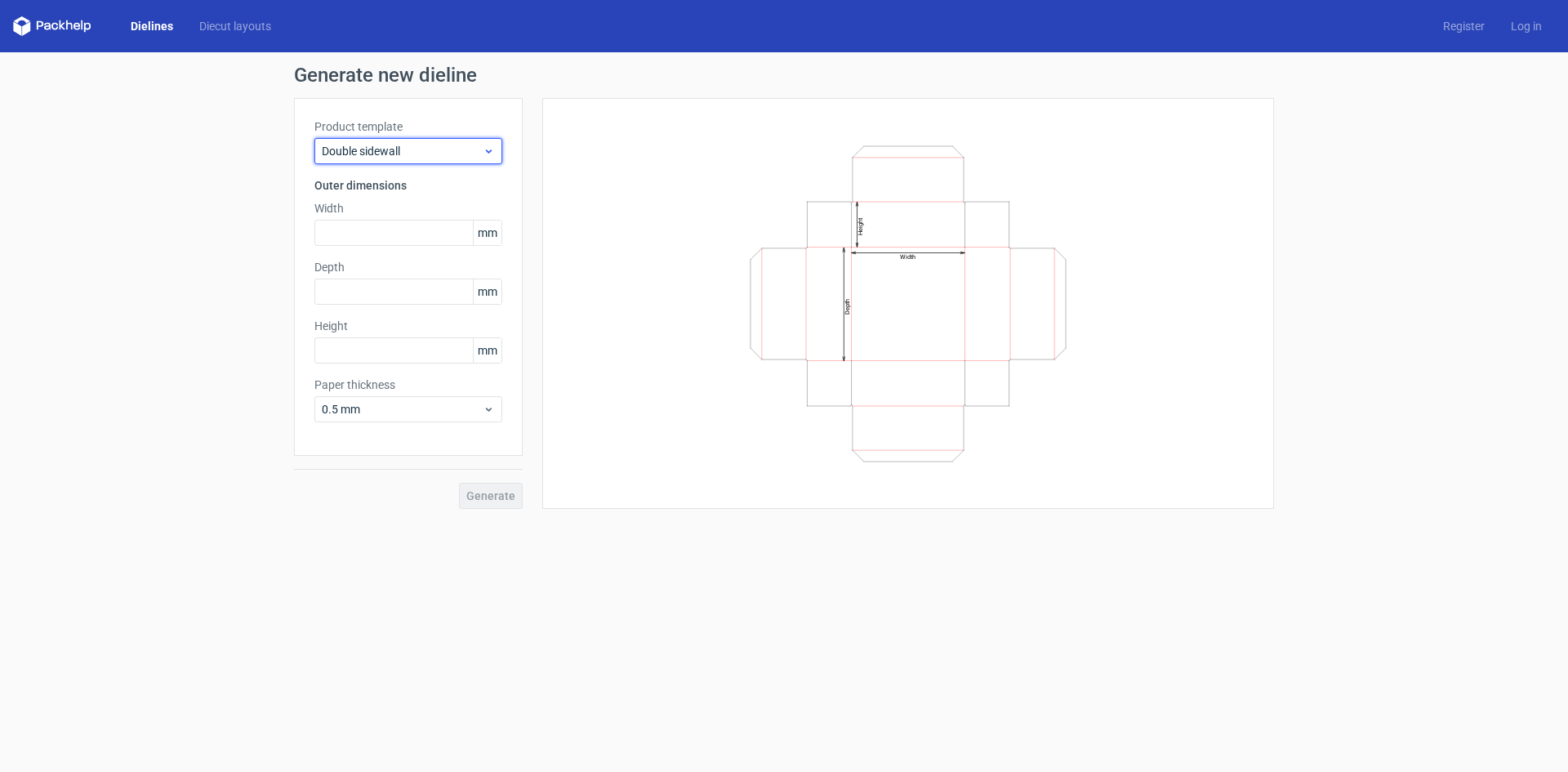
click at [362, 160] on div "Double sidewall" at bounding box center [408, 151] width 188 height 26
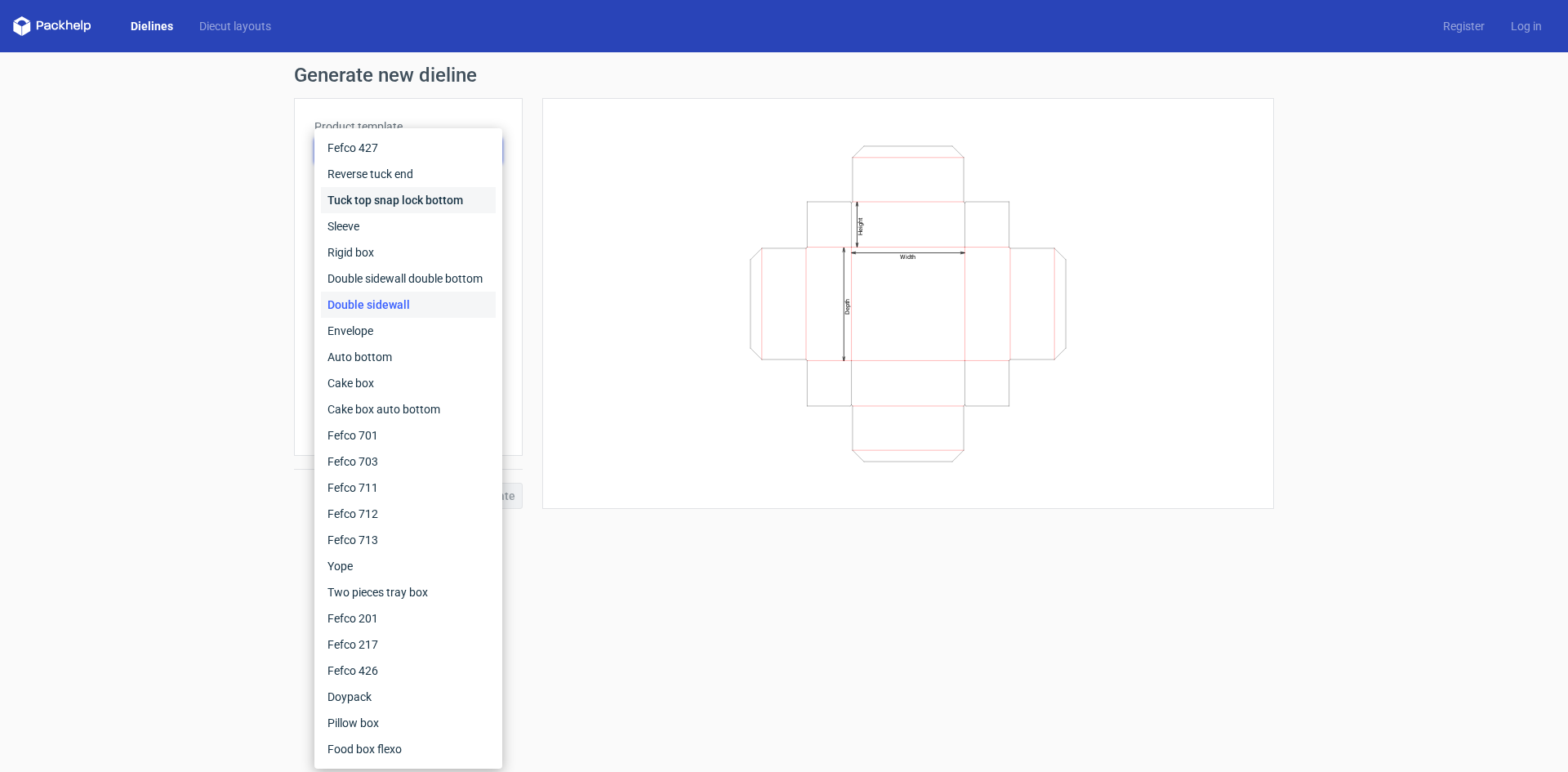
click at [367, 189] on div "Tuck top snap lock bottom" at bounding box center [408, 200] width 175 height 26
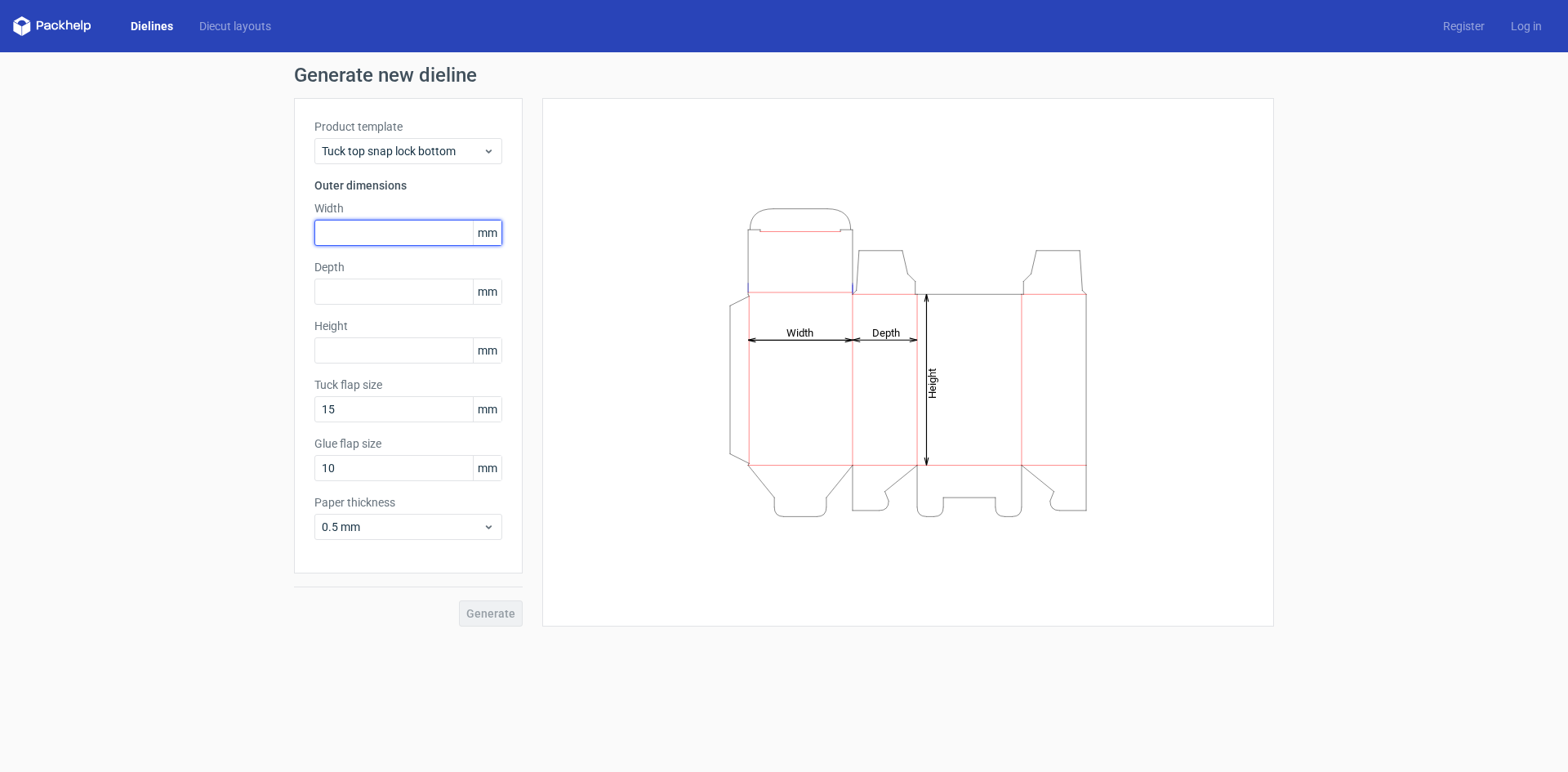
click at [397, 232] on input "text" at bounding box center [408, 233] width 188 height 26
type input "70"
click at [392, 299] on input "text" at bounding box center [408, 292] width 188 height 26
type input "70"
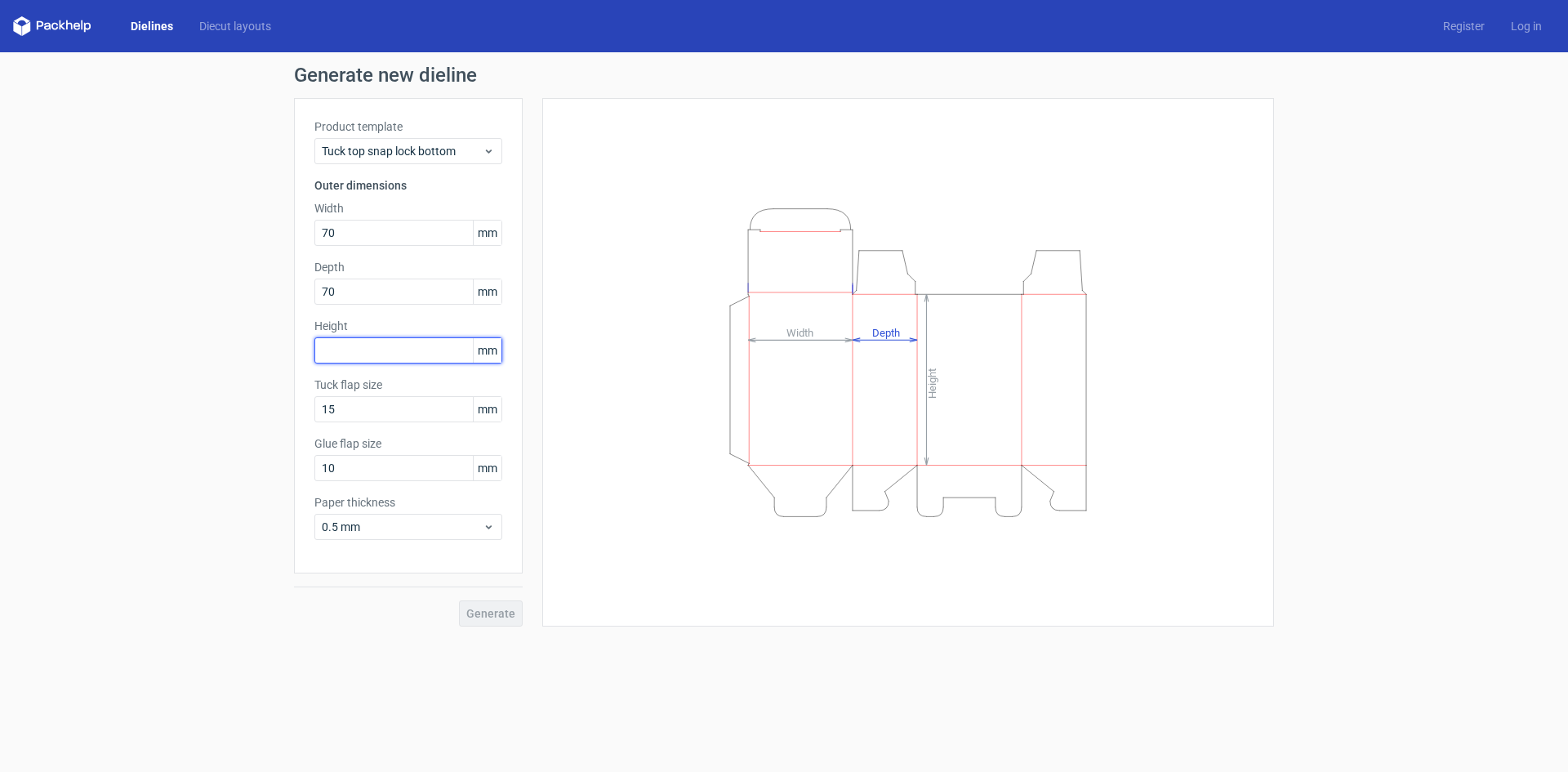
click at [392, 352] on input "text" at bounding box center [408, 351] width 188 height 26
type input "140"
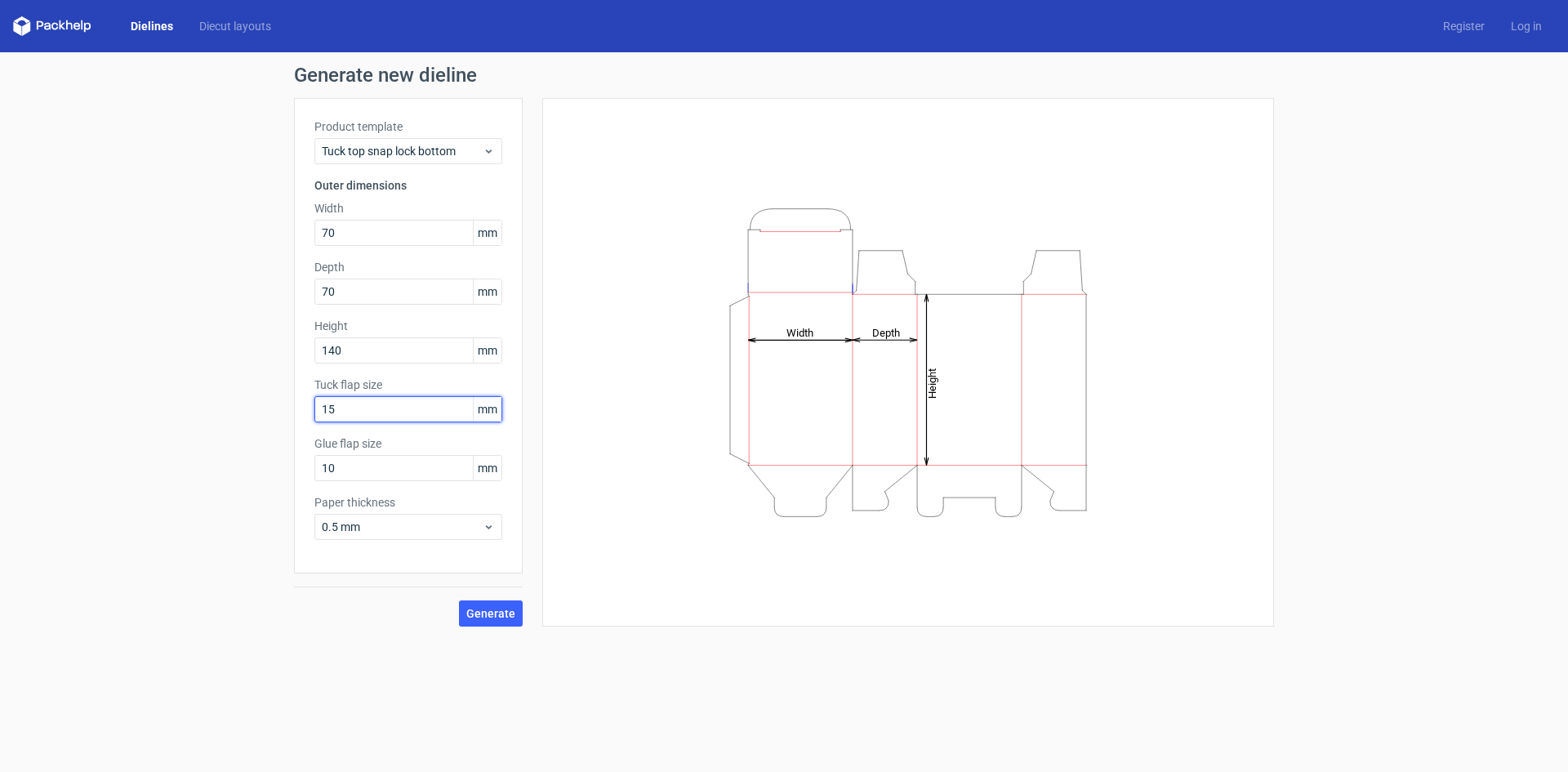
click at [375, 408] on input "15" at bounding box center [408, 409] width 188 height 26
click at [375, 465] on input "10" at bounding box center [408, 468] width 188 height 26
click at [366, 525] on span "0.5 mm" at bounding box center [402, 526] width 161 height 16
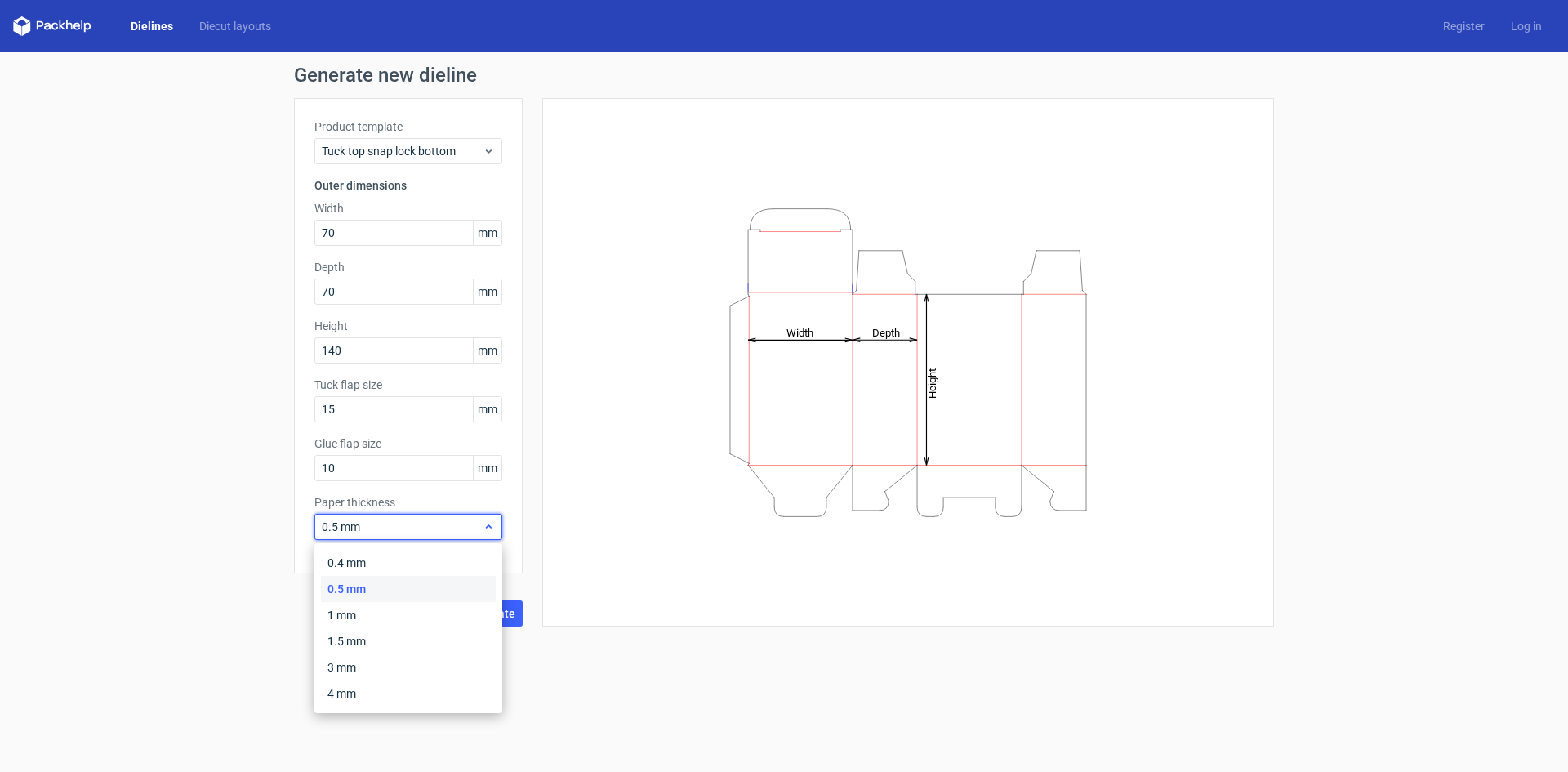
click at [366, 527] on span "0.5 mm" at bounding box center [402, 526] width 161 height 16
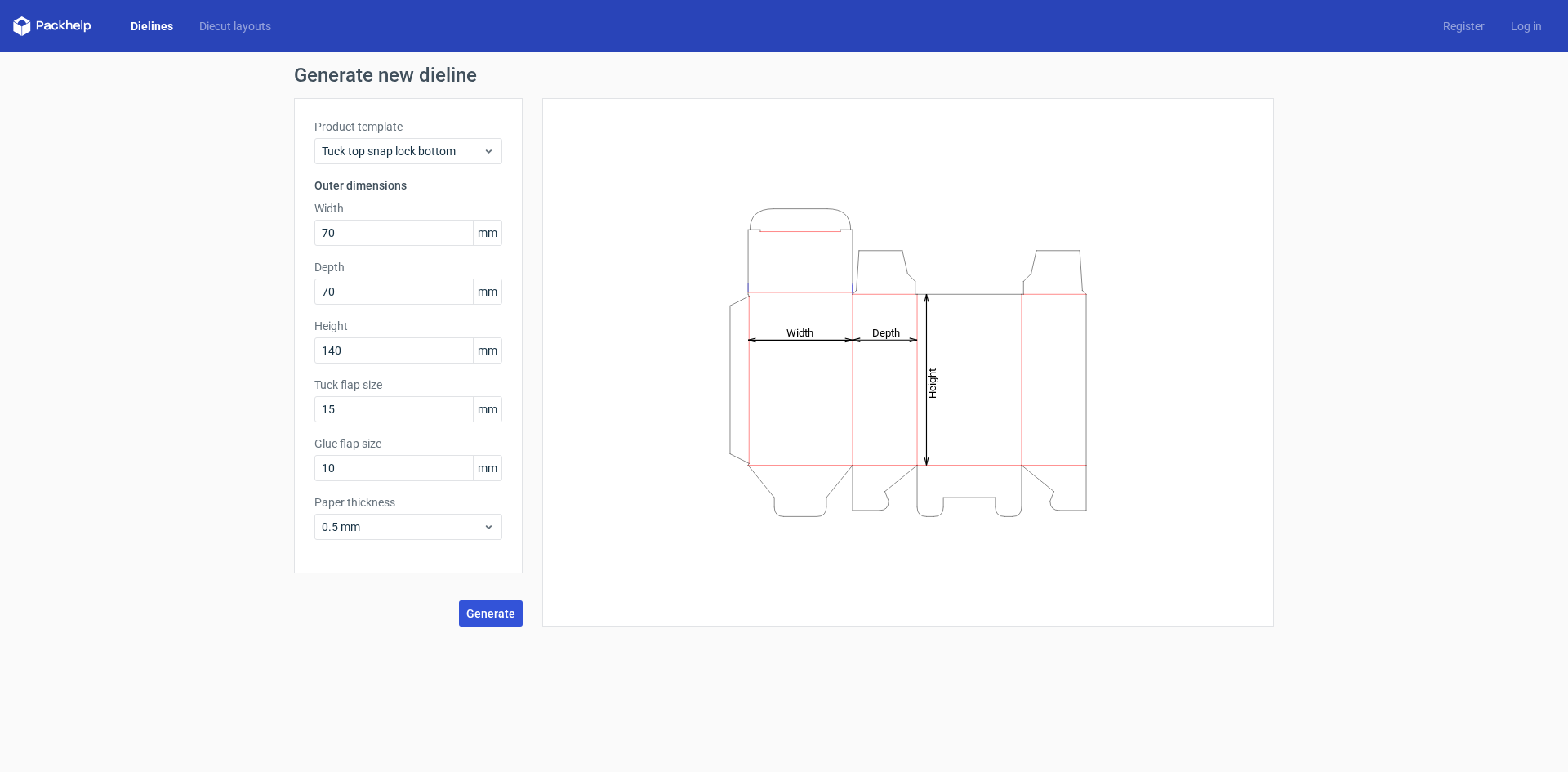
click at [476, 610] on span "Generate" at bounding box center [491, 613] width 49 height 11
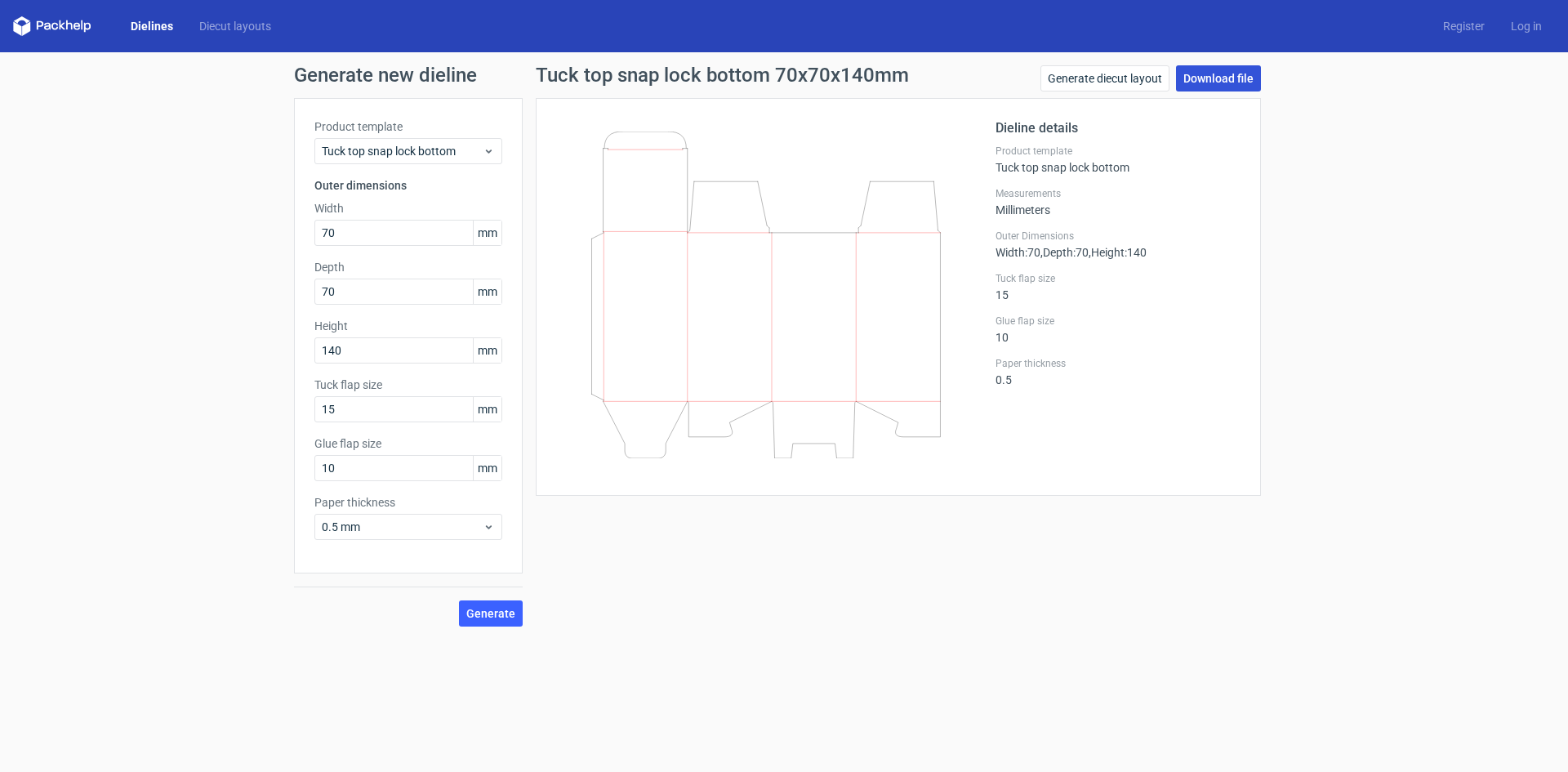
click at [1198, 66] on link "Download file" at bounding box center [1219, 78] width 85 height 26
